Goal: Information Seeking & Learning: Learn about a topic

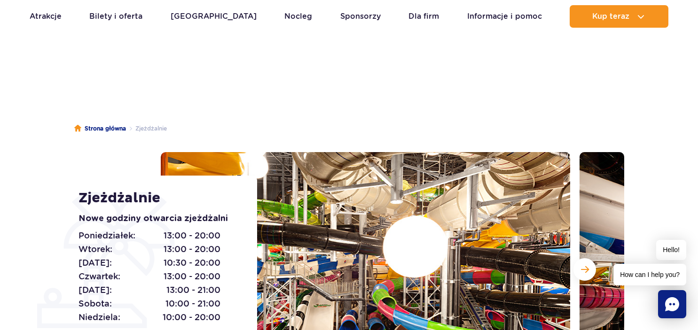
scroll to position [59, 0]
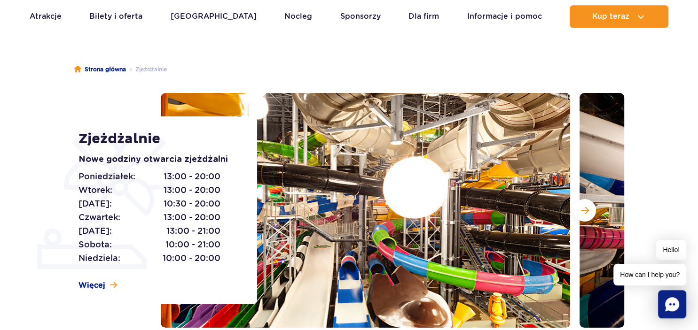
drag, startPoint x: 127, startPoint y: 244, endPoint x: 225, endPoint y: 241, distance: 97.7
click at [225, 241] on div "Poniedziałek: 13:00 - 20:00 Wtorek: 13:00 - 20:00 Środa: 10:30 - 20:00 Czwartek…" at bounding box center [156, 217] width 157 height 95
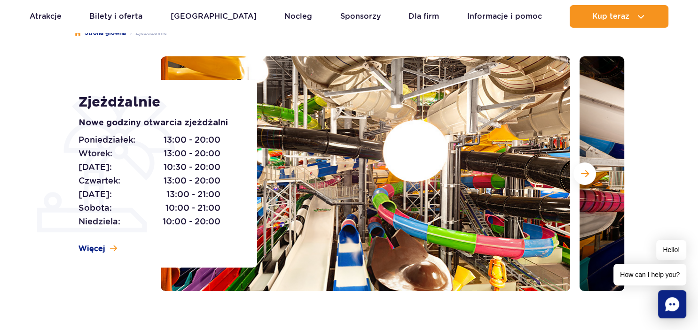
scroll to position [132, 0]
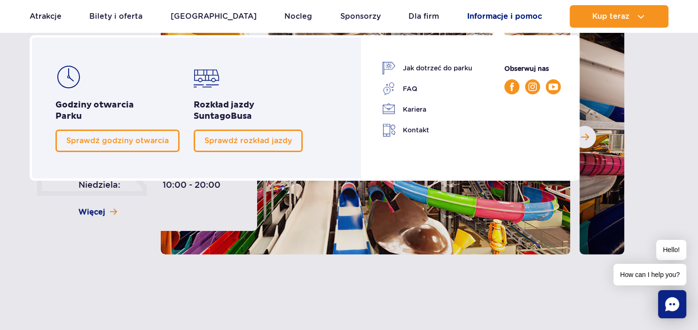
click at [491, 17] on link "Informacje i pomoc" at bounding box center [504, 16] width 75 height 23
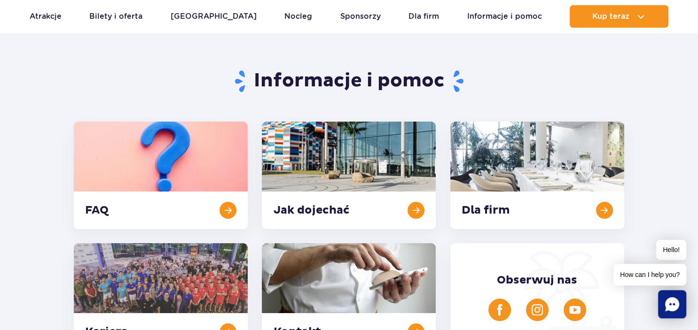
scroll to position [59, 0]
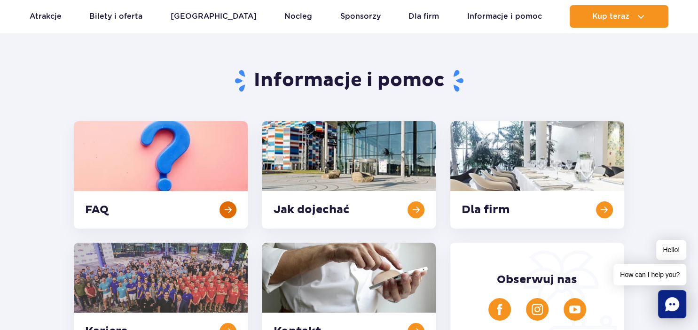
click at [208, 166] on link at bounding box center [161, 175] width 174 height 108
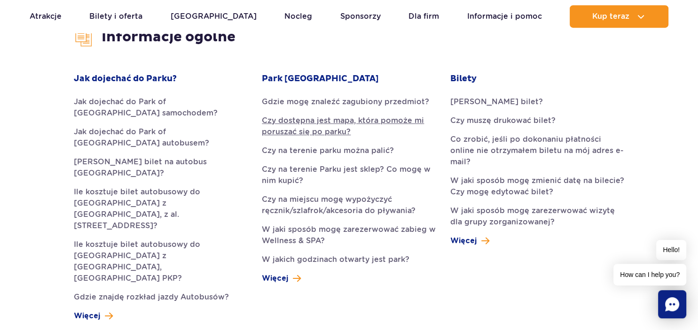
scroll to position [258, 0]
